Goal: Book appointment/travel/reservation

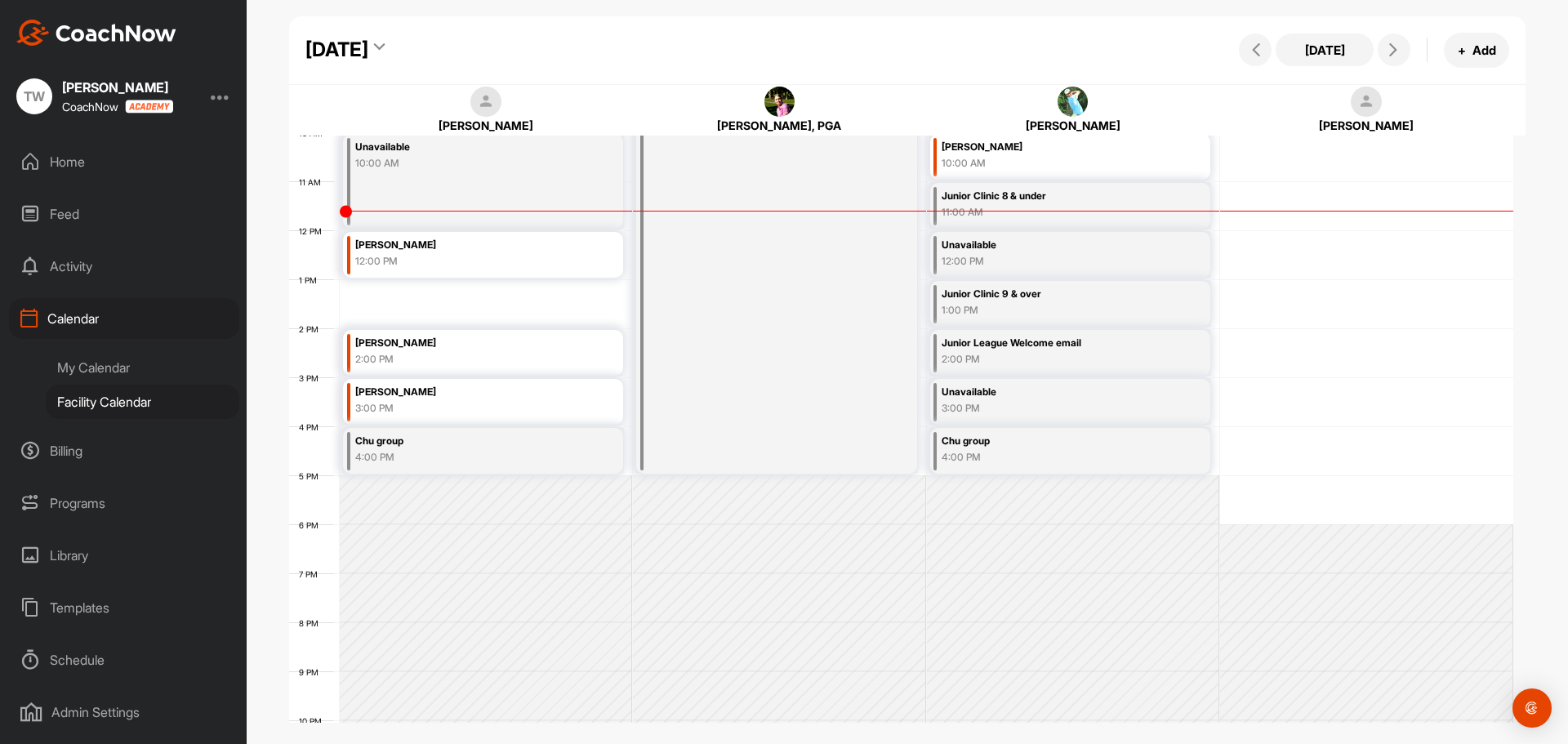
scroll to position [527, 0]
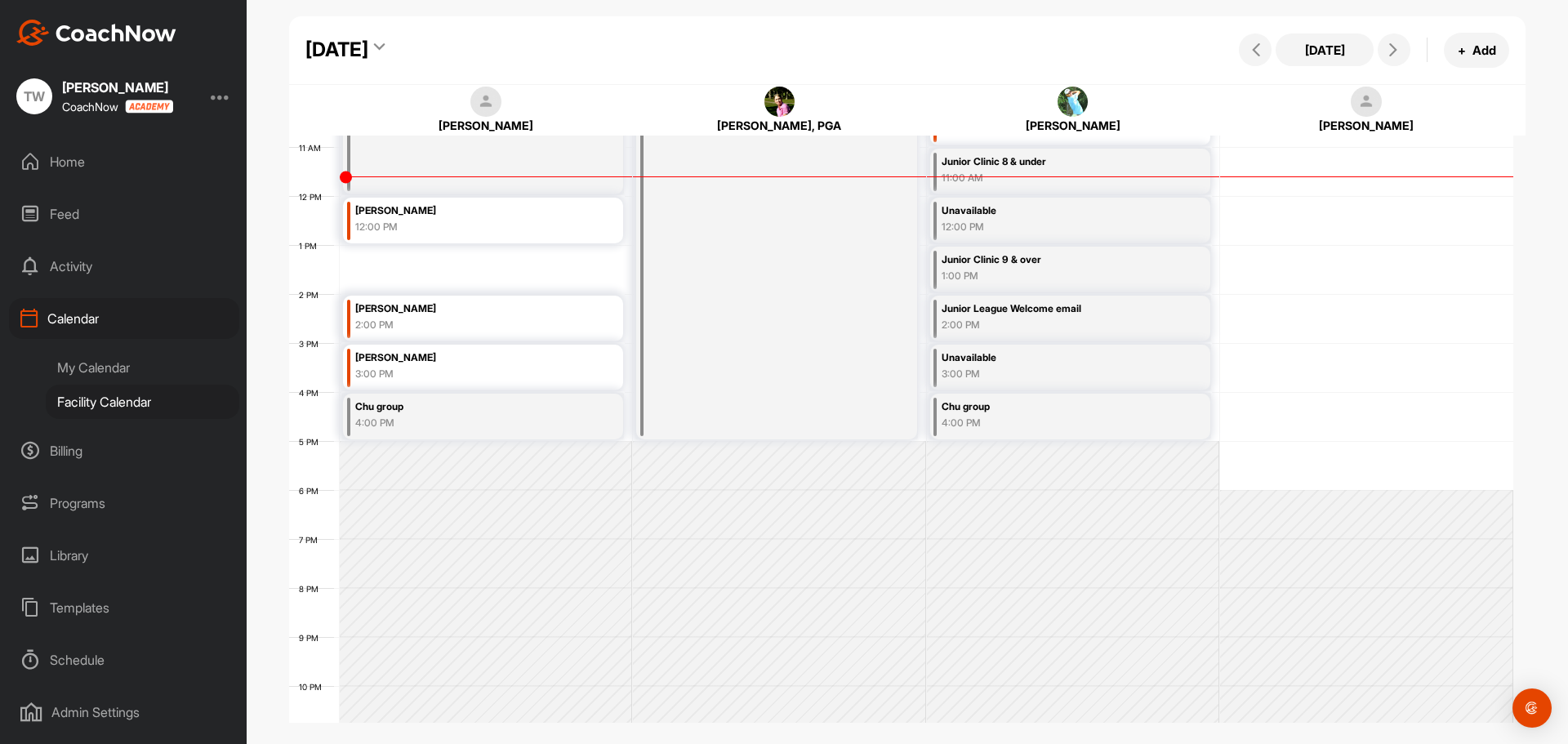
click at [418, 260] on div "12 AM 1 AM 2 AM 3 AM 4 AM 5 AM 6 AM 7 AM 8 AM 9 AM 10 AM 11 AM 12 PM 1 PM 2 PM …" at bounding box center [901, 196] width 1224 height 1176
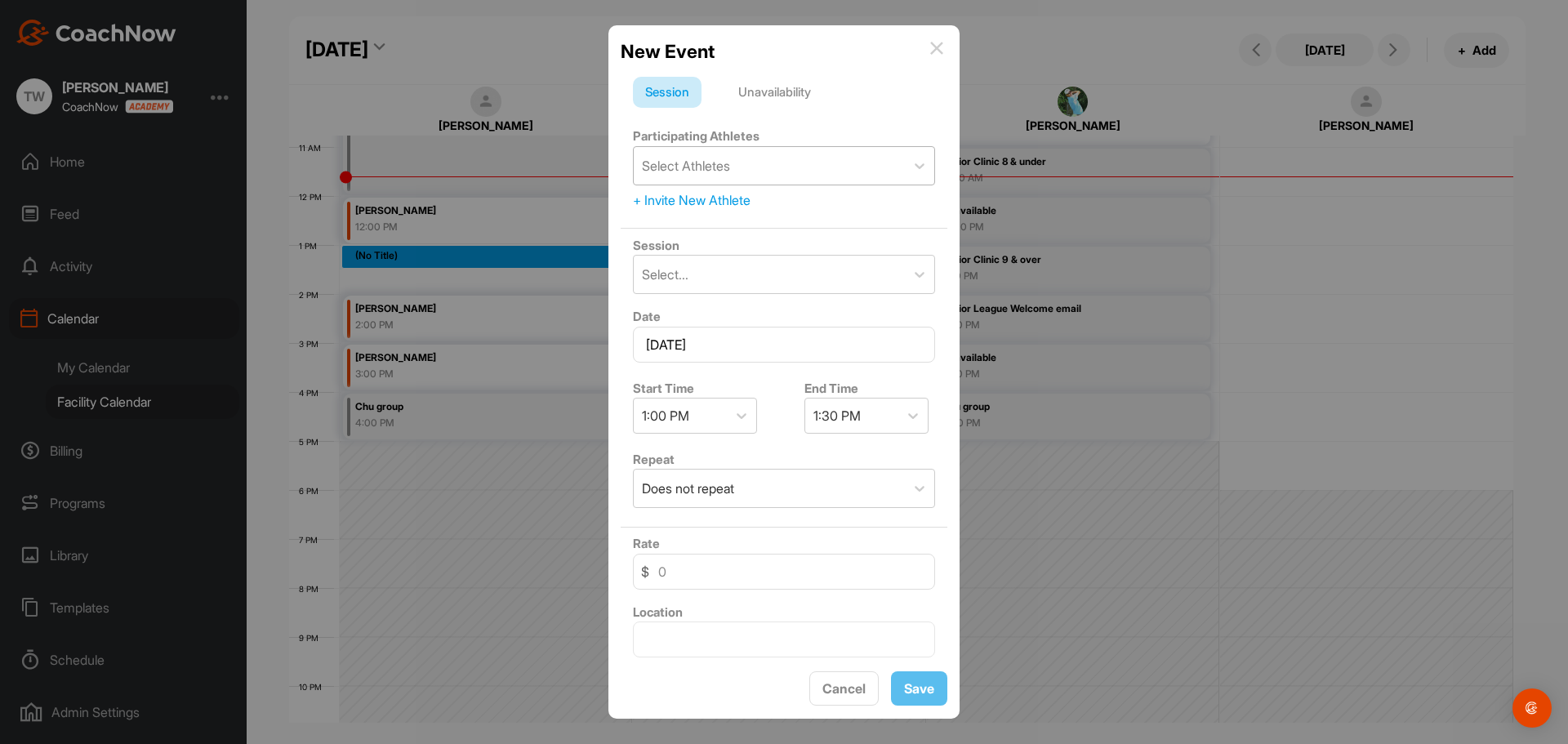
click at [690, 176] on div "Select Athletes" at bounding box center [769, 166] width 271 height 38
type input "marino"
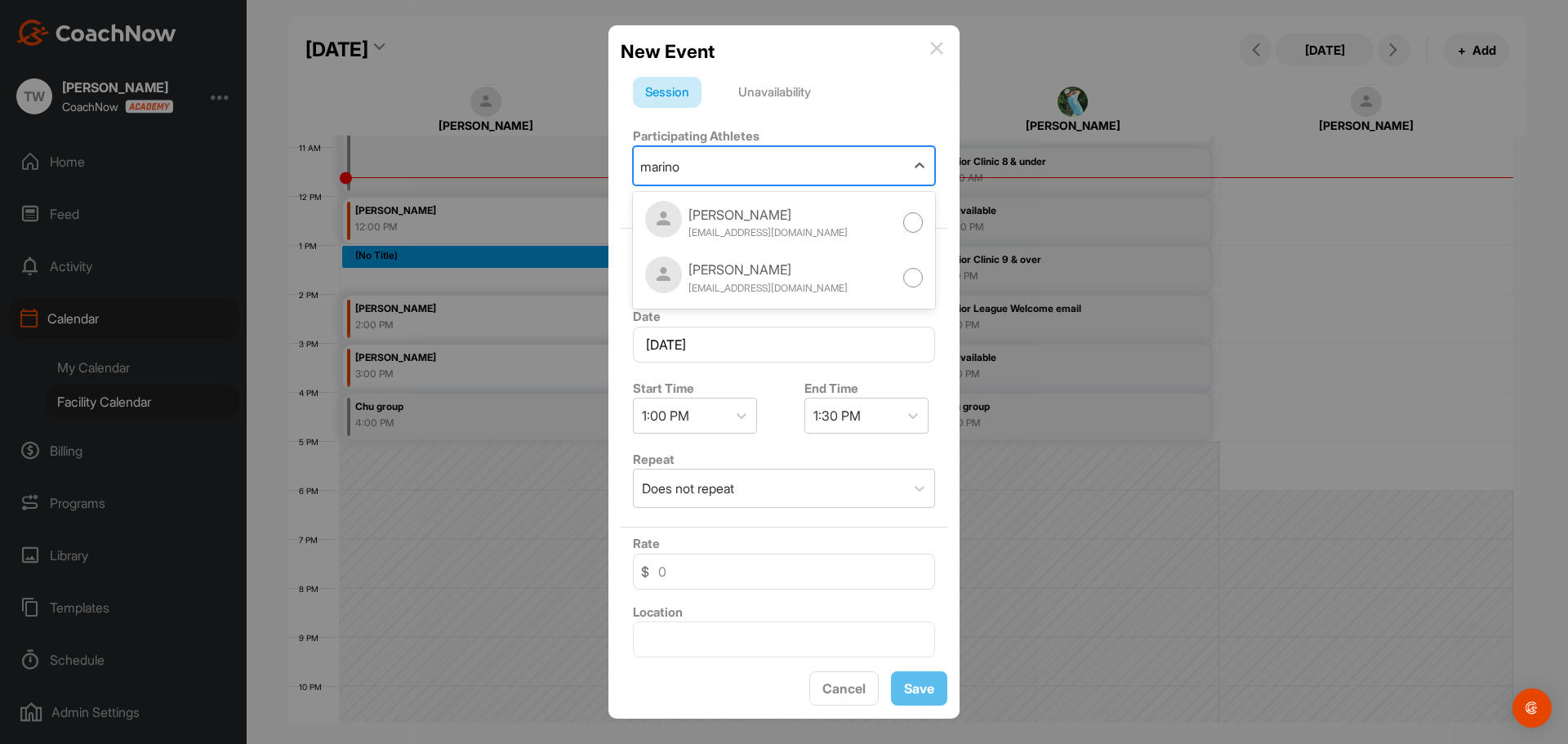
drag, startPoint x: 682, startPoint y: 288, endPoint x: 699, endPoint y: 296, distance: 18.8
click at [692, 295] on div "[PERSON_NAME] [PERSON_NAME][EMAIL_ADDRESS][DOMAIN_NAME]" at bounding box center [746, 278] width 203 height 43
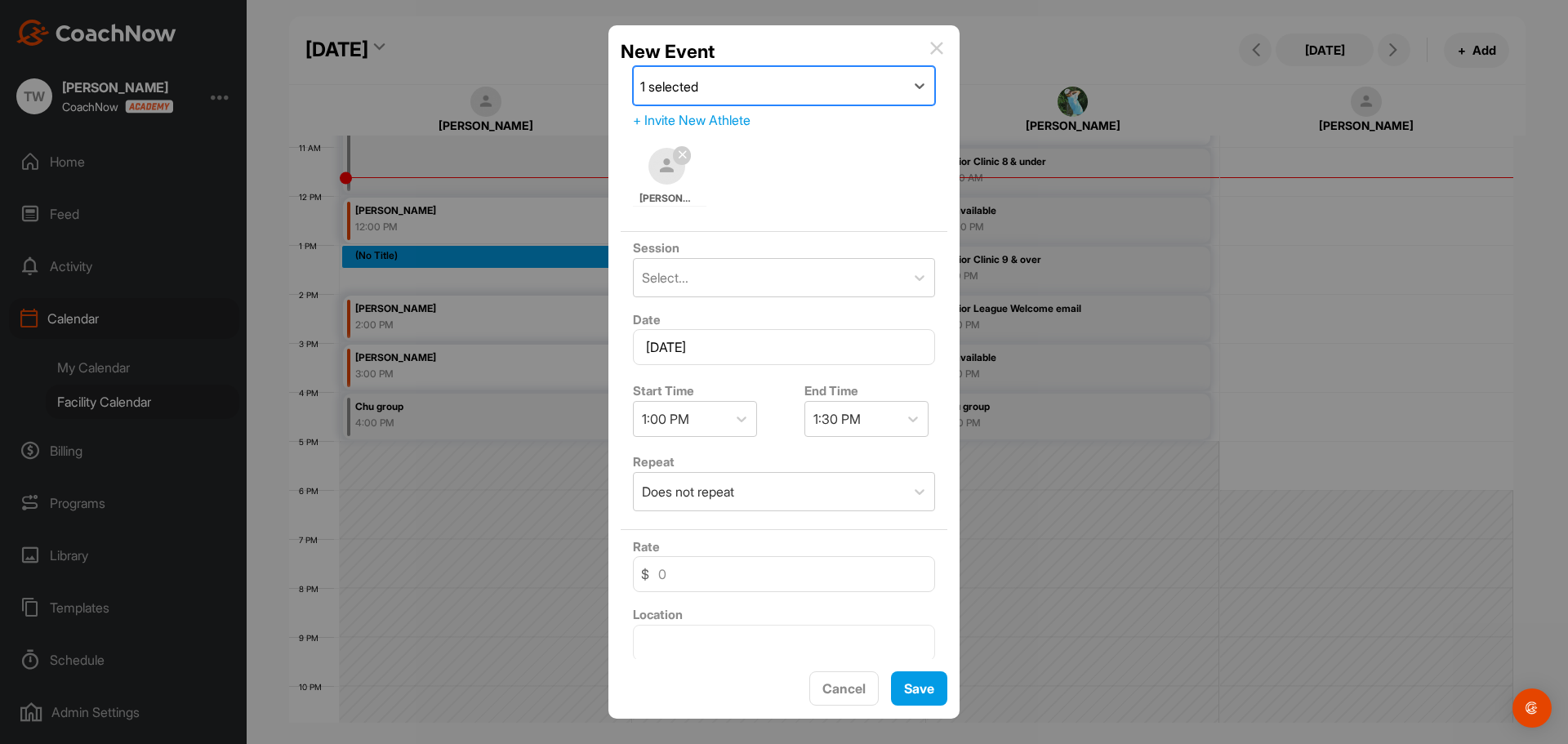
scroll to position [202, 0]
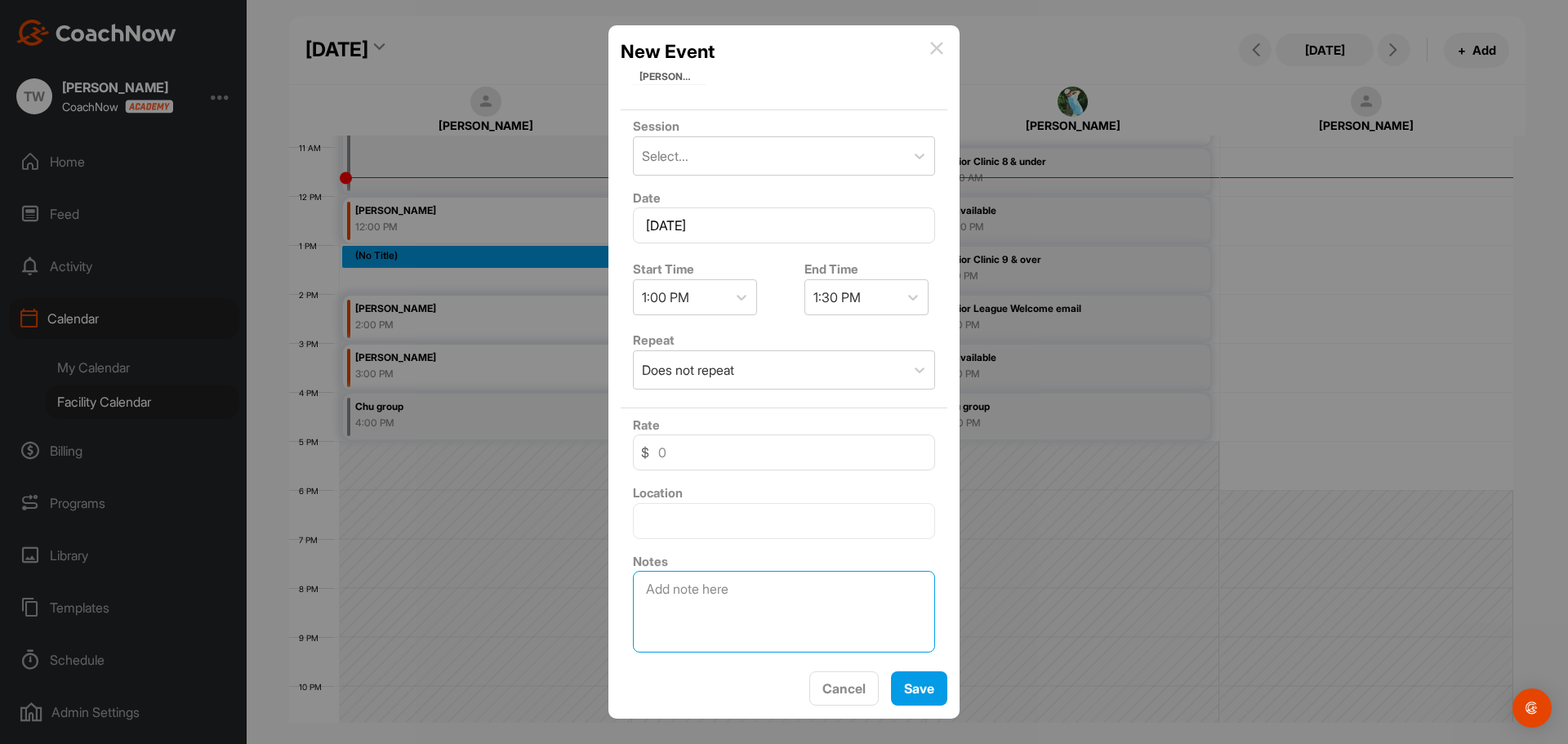
click at [748, 614] on textarea at bounding box center [784, 611] width 302 height 82
type textarea "For son [PERSON_NAME]"
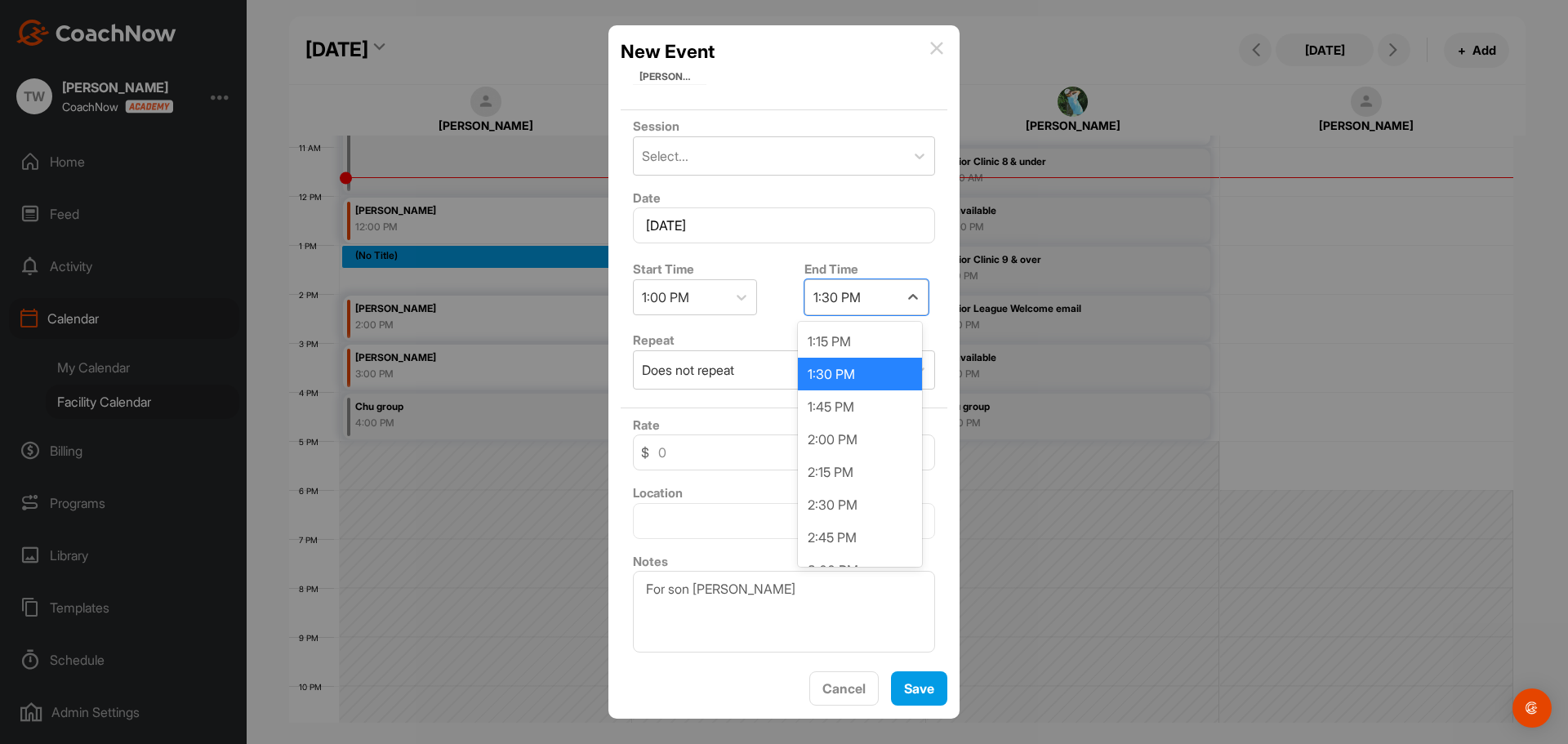
drag, startPoint x: 827, startPoint y: 308, endPoint x: 831, endPoint y: 319, distance: 11.7
click at [828, 309] on div "1:30 PM" at bounding box center [852, 297] width 93 height 35
click at [834, 437] on div "2:00 PM" at bounding box center [860, 439] width 124 height 33
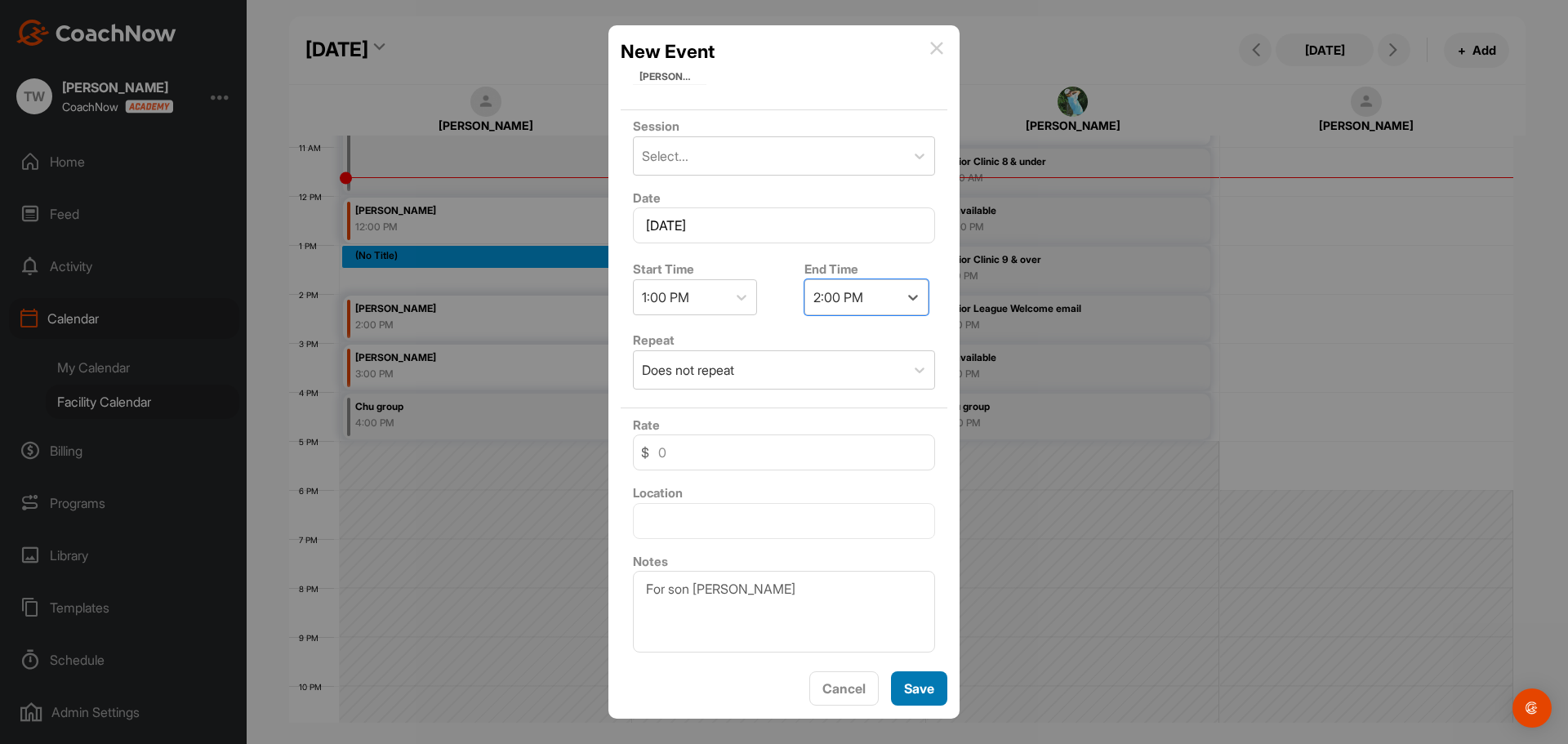
click at [899, 687] on button "Save" at bounding box center [919, 689] width 56 height 35
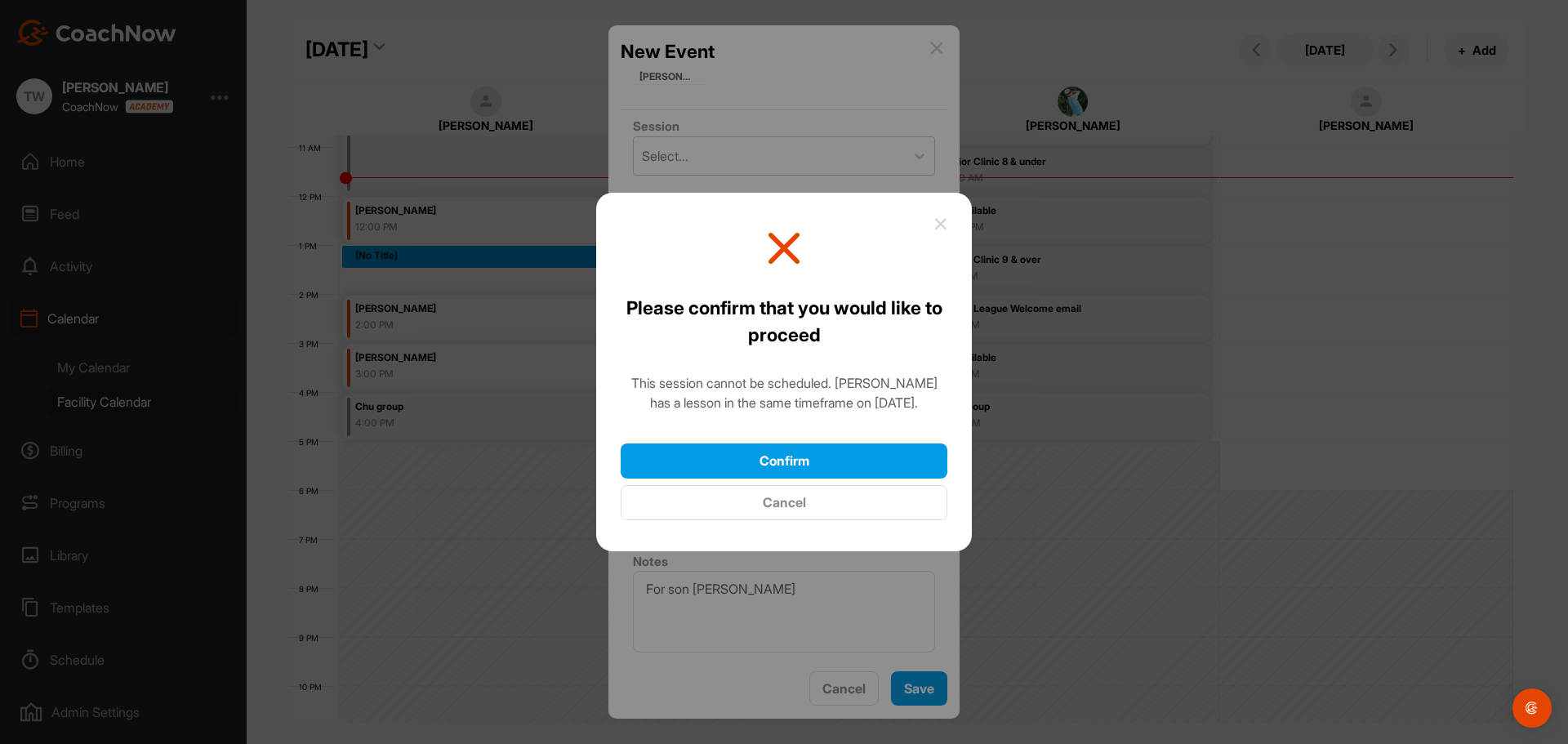
click at [797, 499] on button "Cancel" at bounding box center [784, 502] width 326 height 35
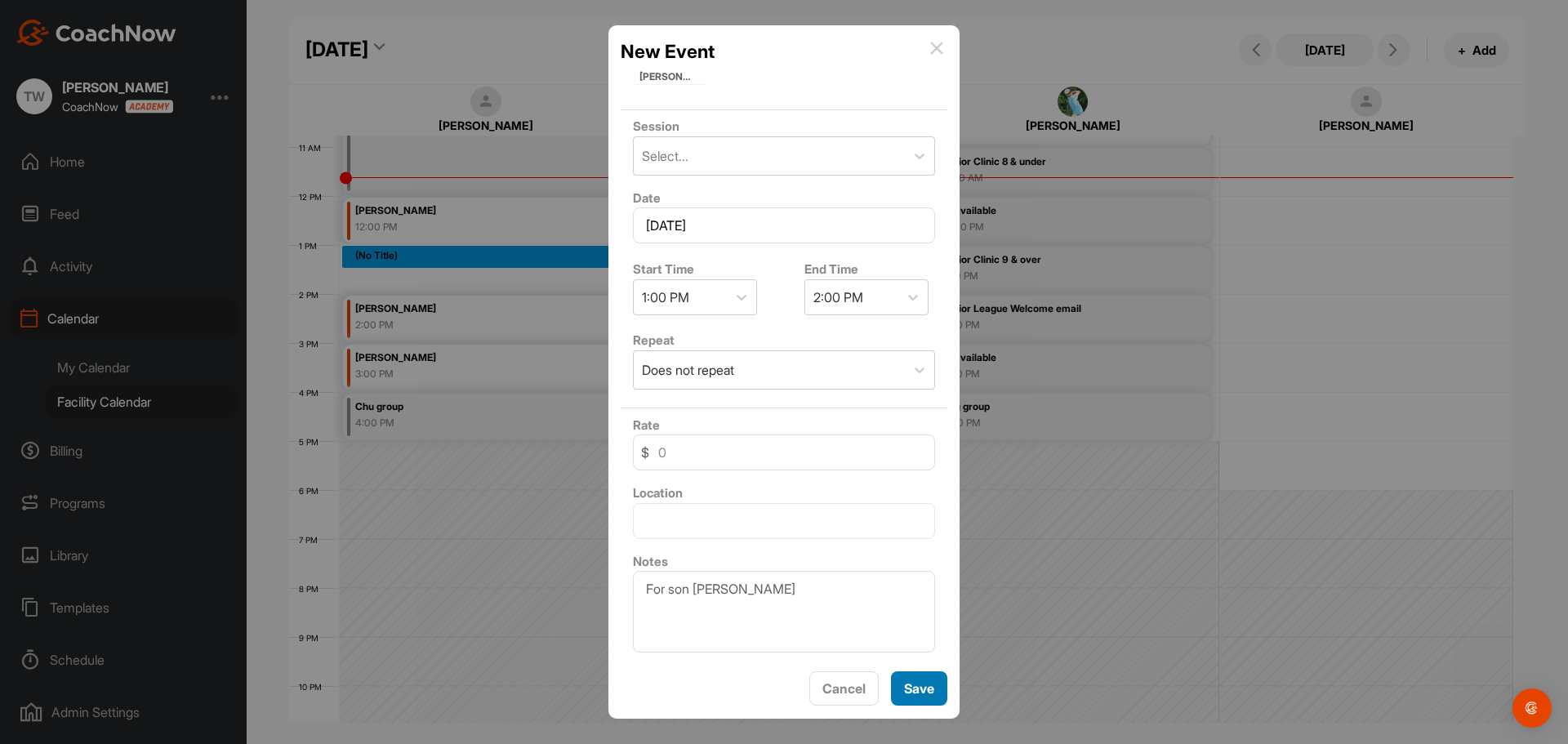
click at [900, 685] on button "Save" at bounding box center [919, 689] width 56 height 35
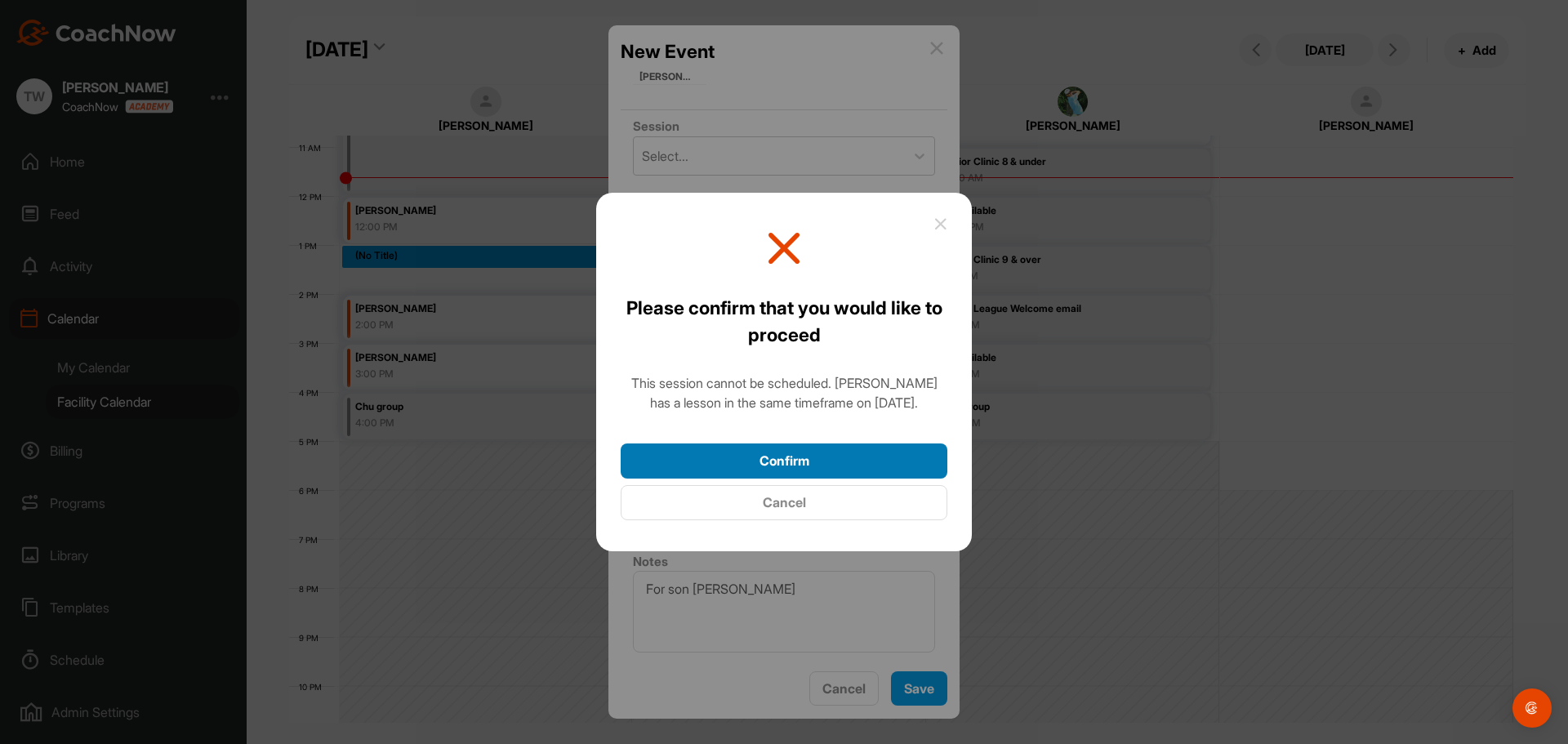
click at [810, 462] on button "Confirm" at bounding box center [784, 461] width 326 height 35
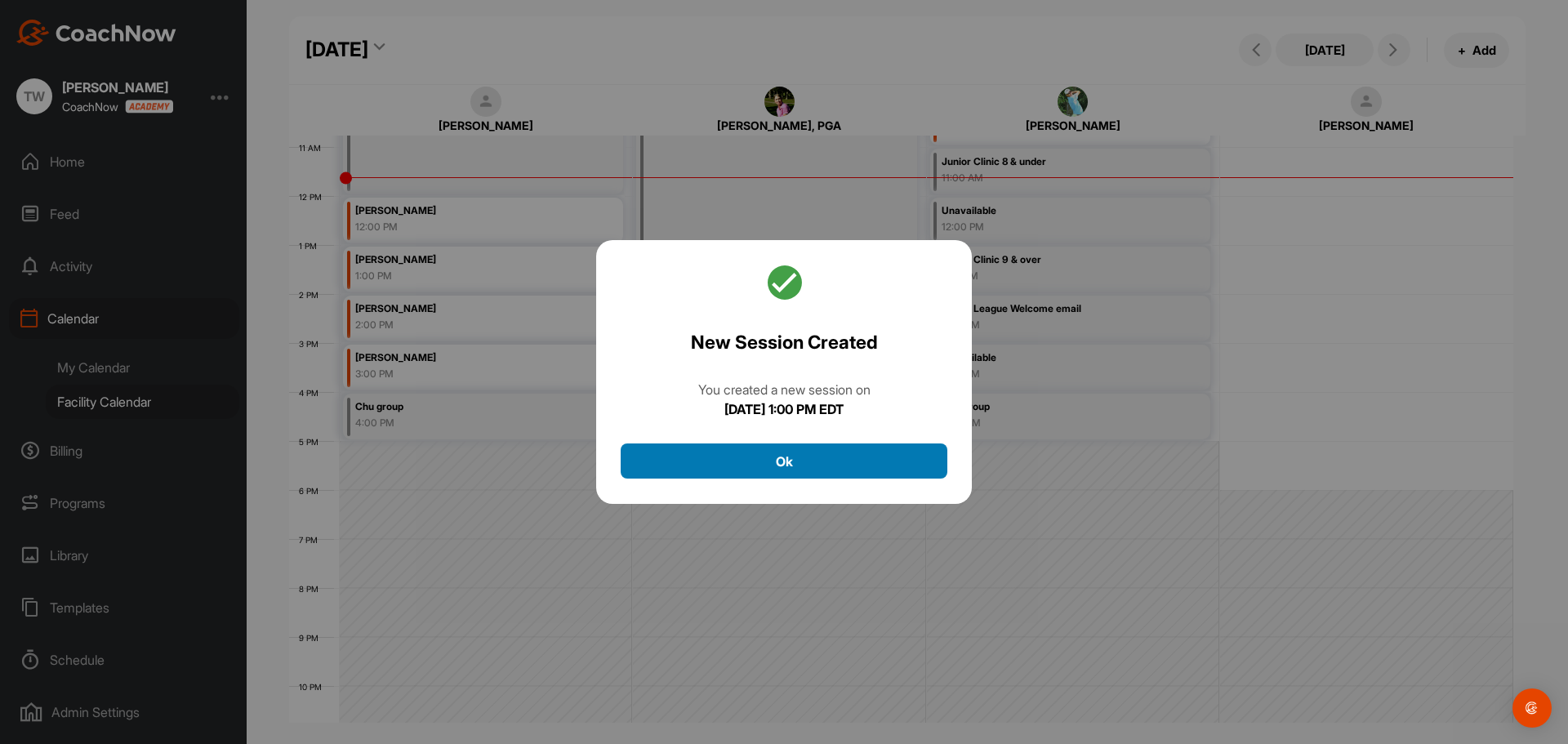
click at [800, 455] on button "Ok" at bounding box center [784, 461] width 326 height 35
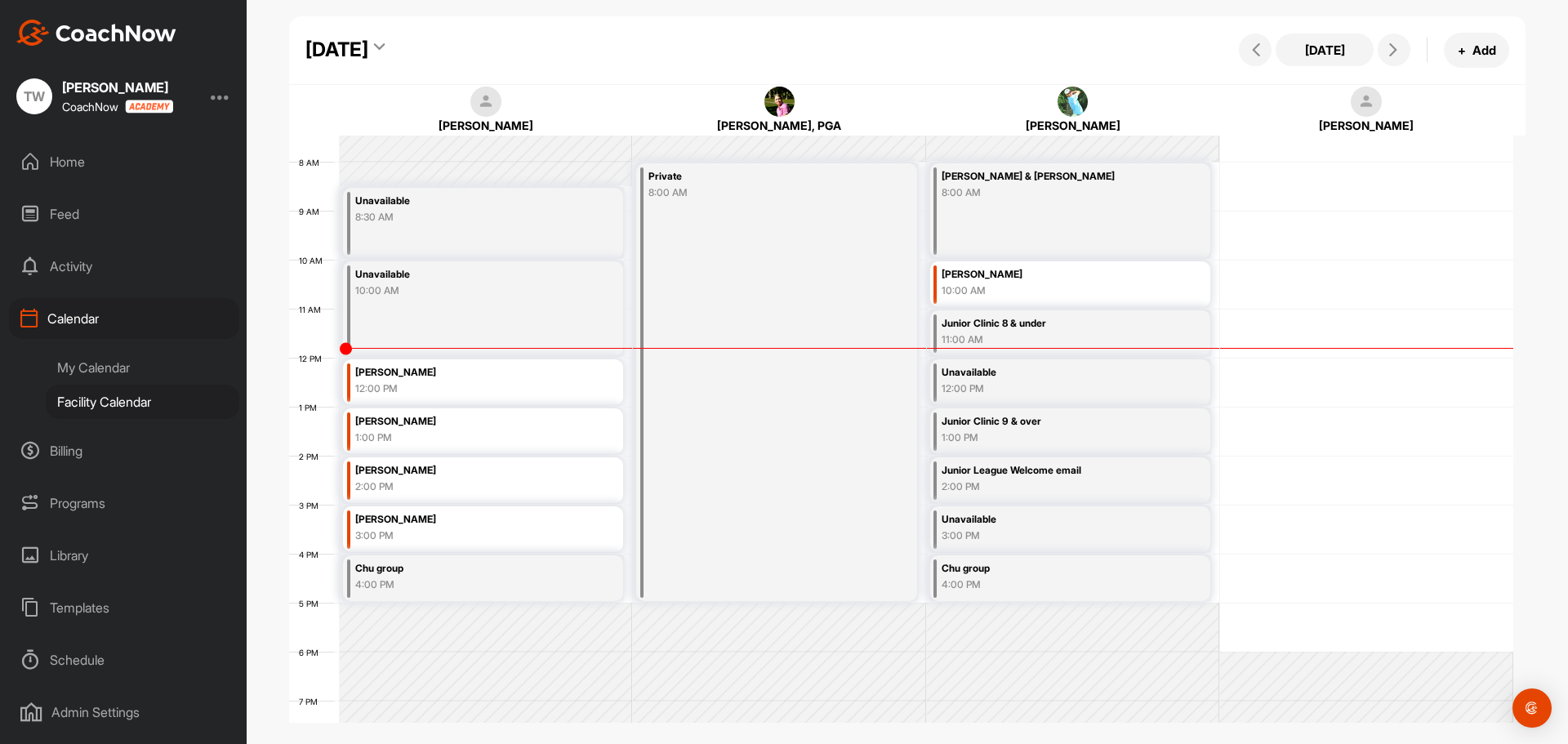
scroll to position [364, 0]
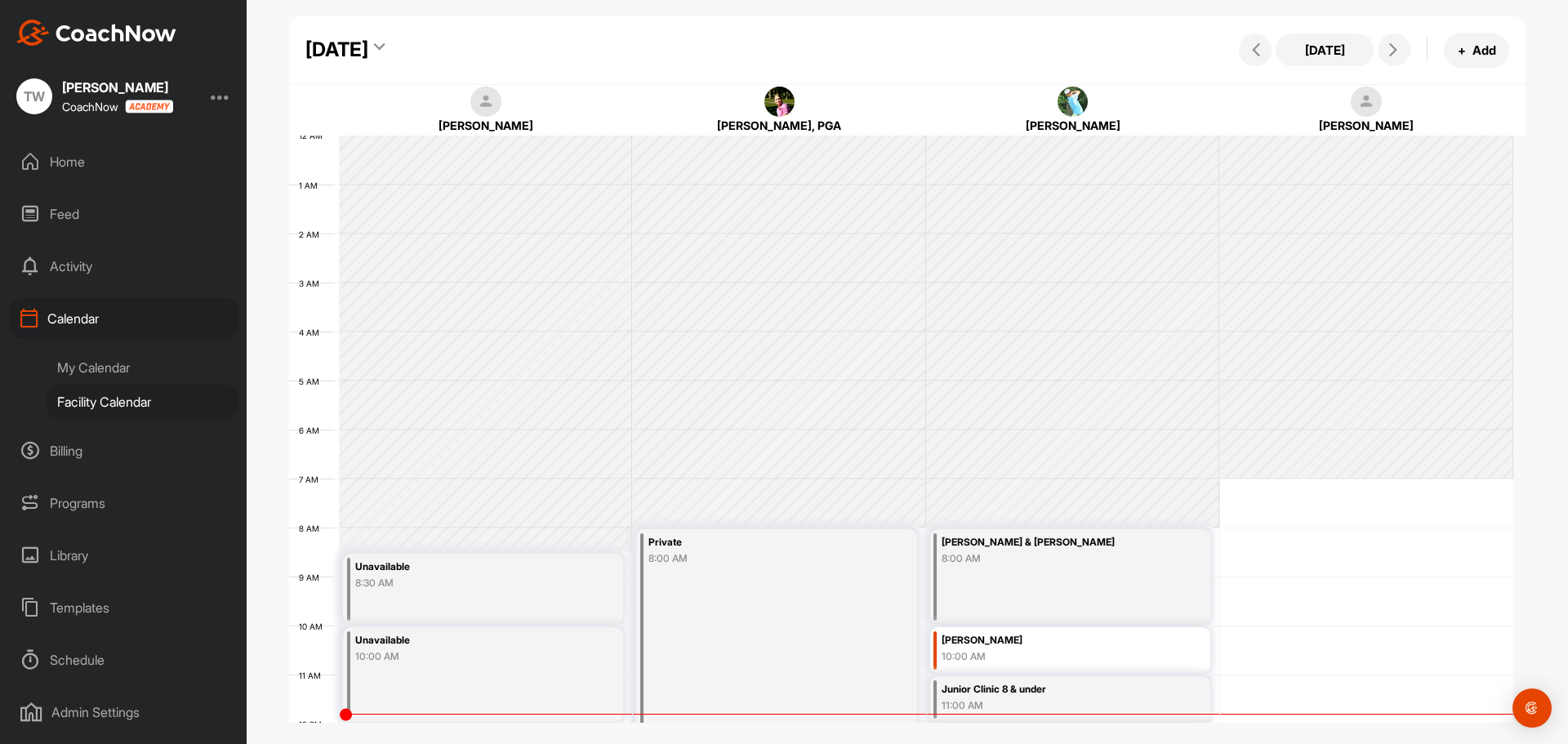
scroll to position [282, 0]
